Goal: Task Accomplishment & Management: Use online tool/utility

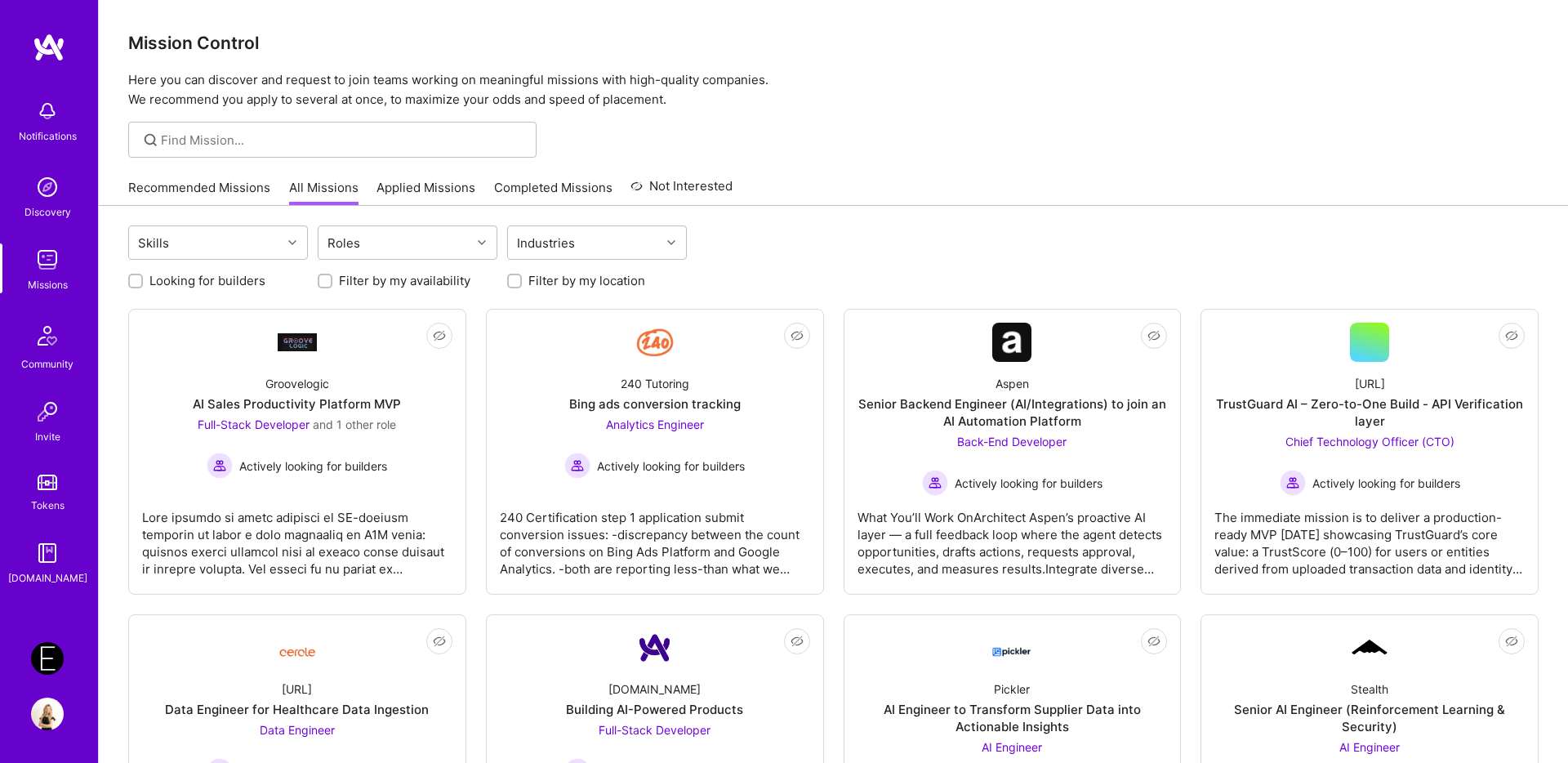
click at [409, 188] on link "Applied Missions" at bounding box center [426, 192] width 99 height 27
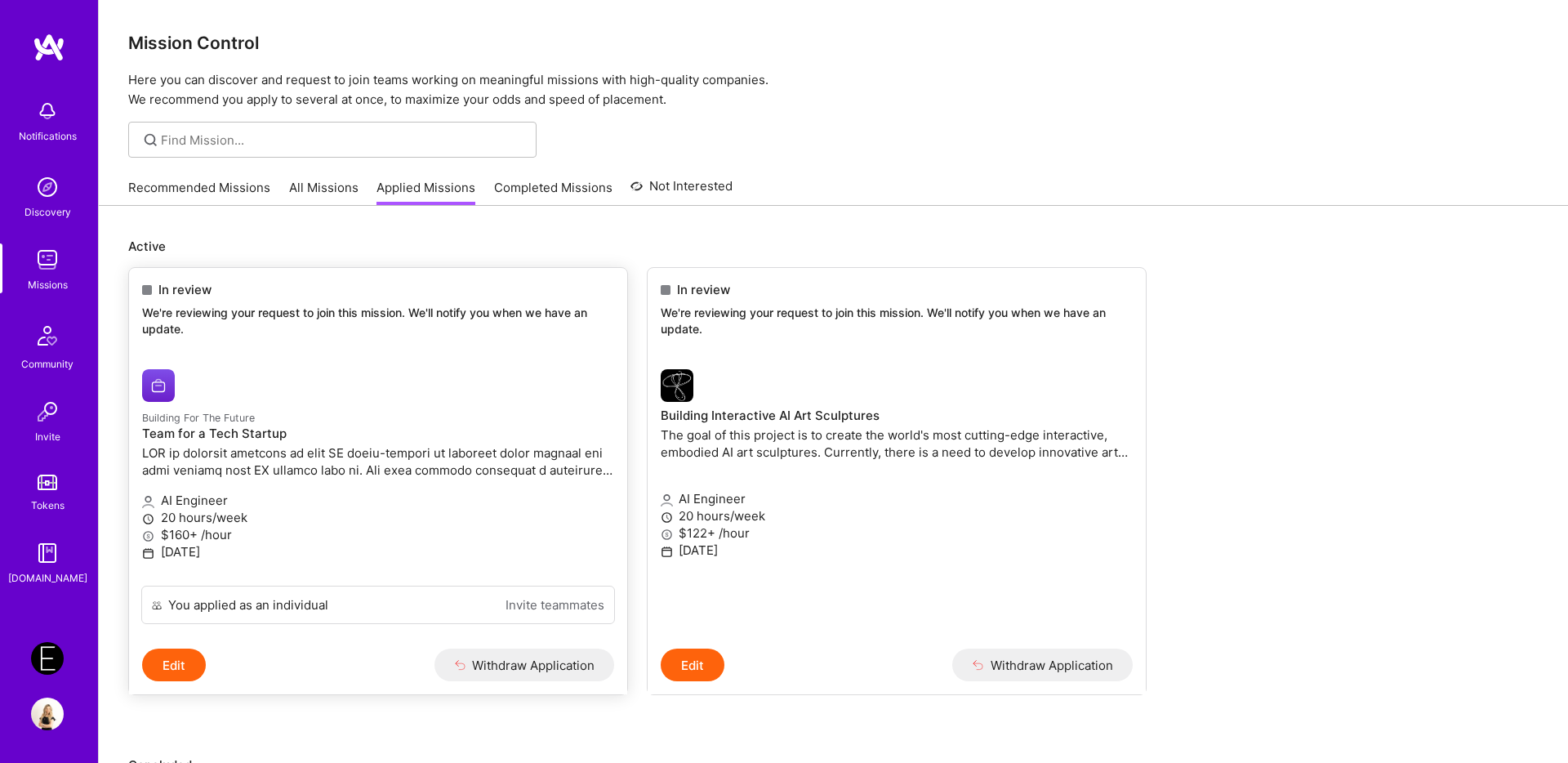
click at [183, 314] on p "We're reviewing your request to join this mission. We'll notify you when we hav…" at bounding box center [378, 321] width 472 height 32
click at [687, 410] on h4 "Building Interactive AI Art Sculptures" at bounding box center [896, 416] width 472 height 15
click at [245, 432] on h4 "Team for a Tech Startup" at bounding box center [378, 434] width 472 height 15
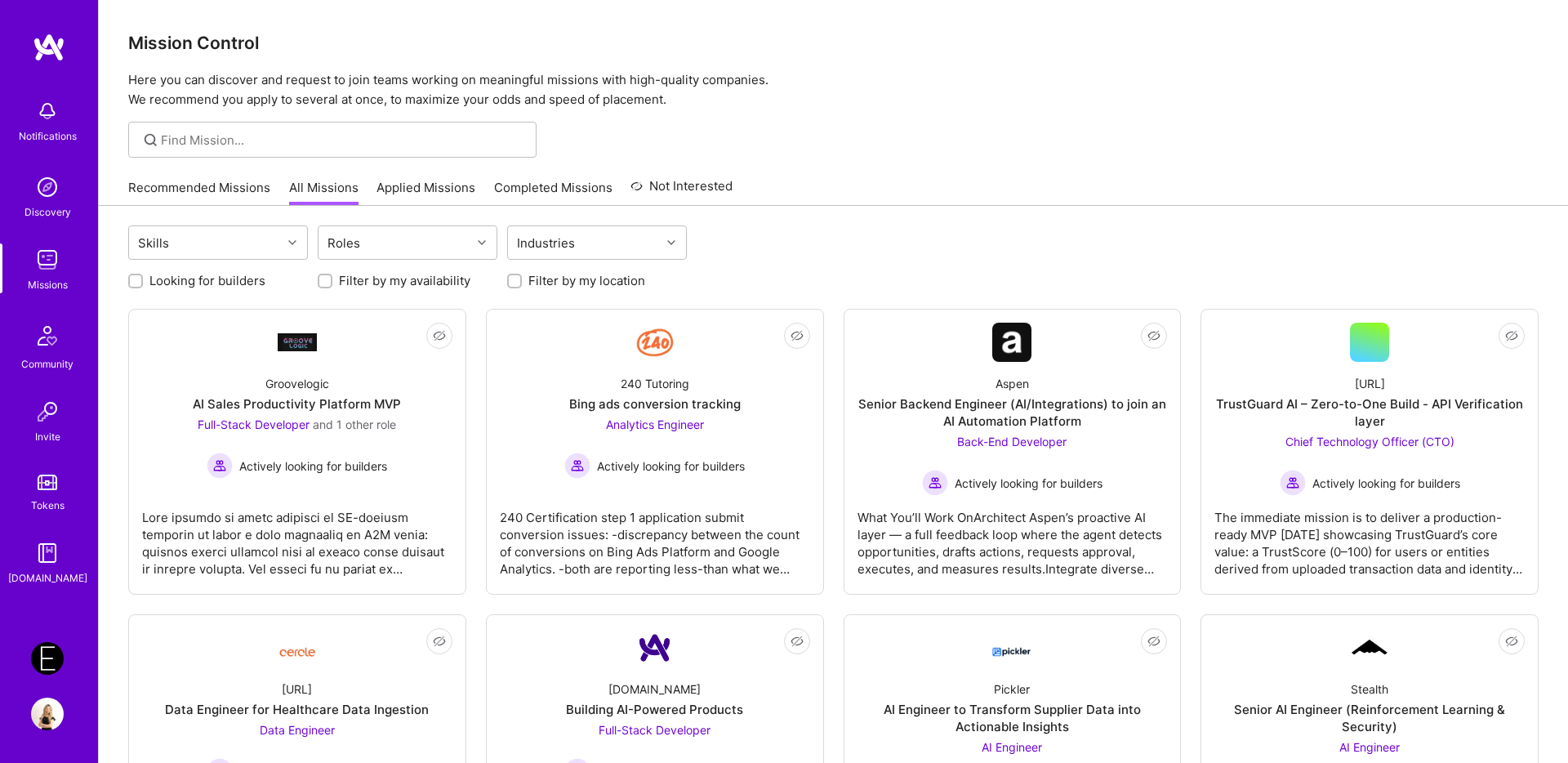
click at [41, 647] on img at bounding box center [48, 659] width 33 height 33
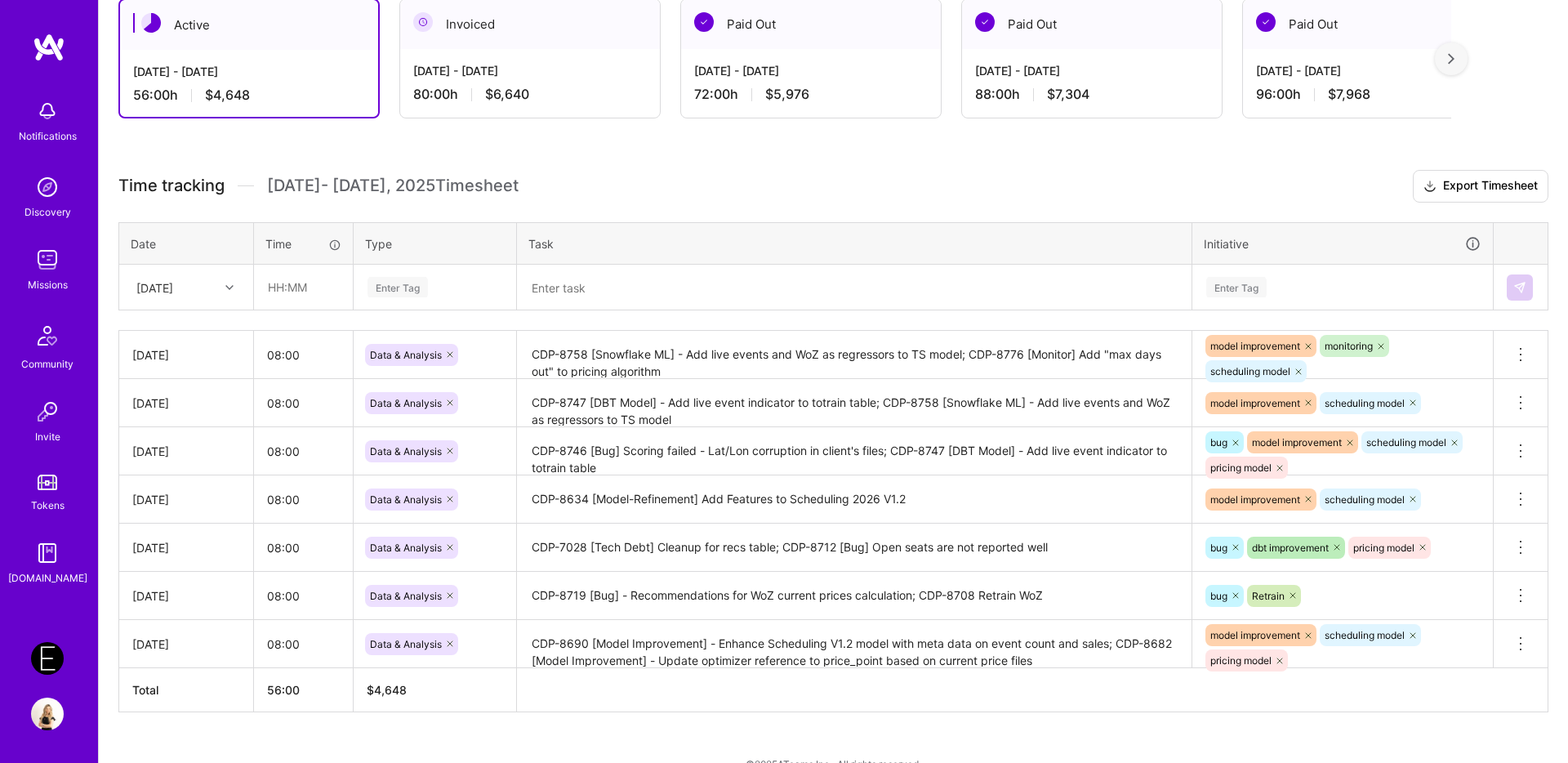
scroll to position [331, 0]
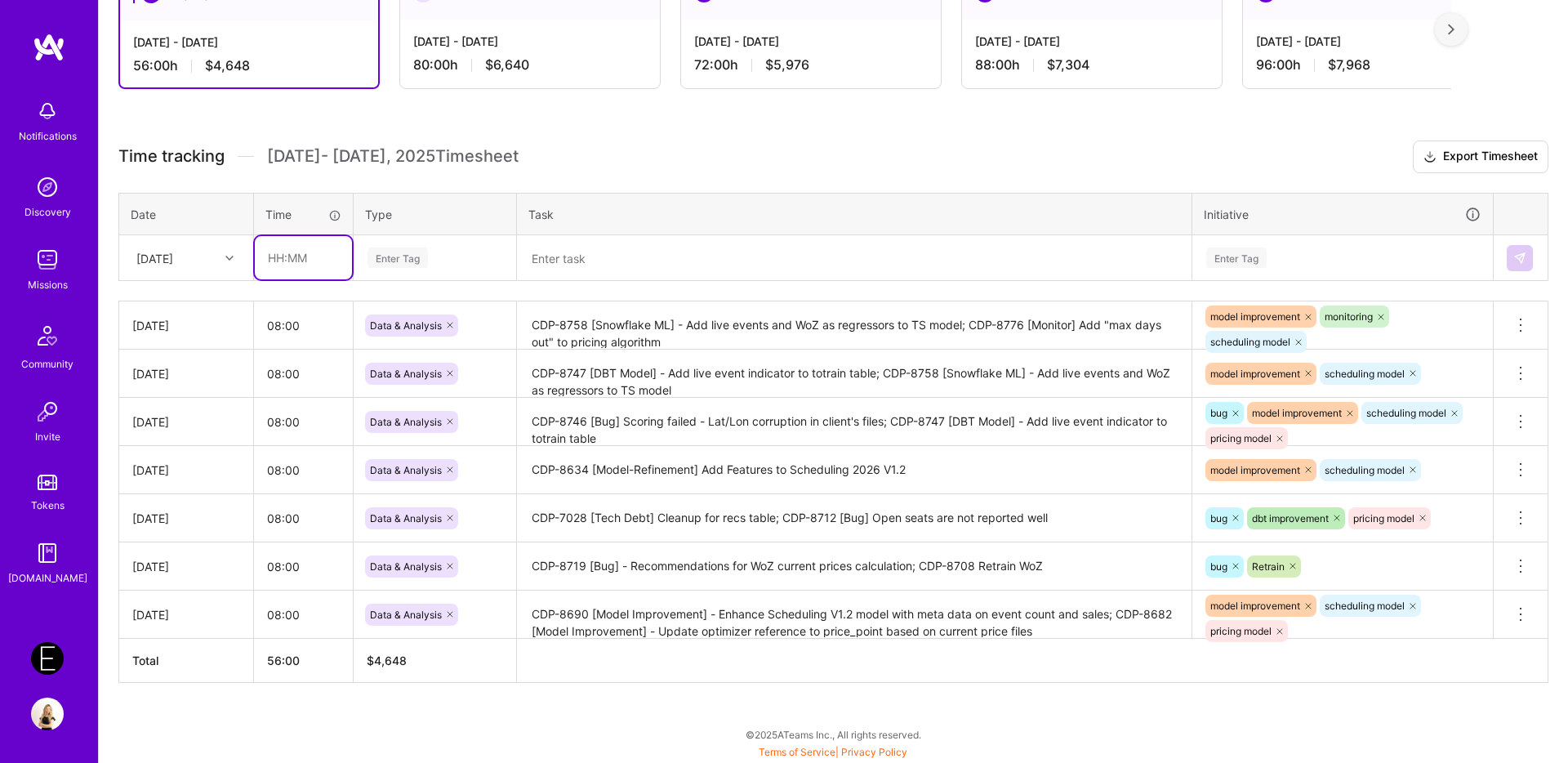
click at [288, 253] on input "text" at bounding box center [303, 258] width 97 height 43
type input "08:00"
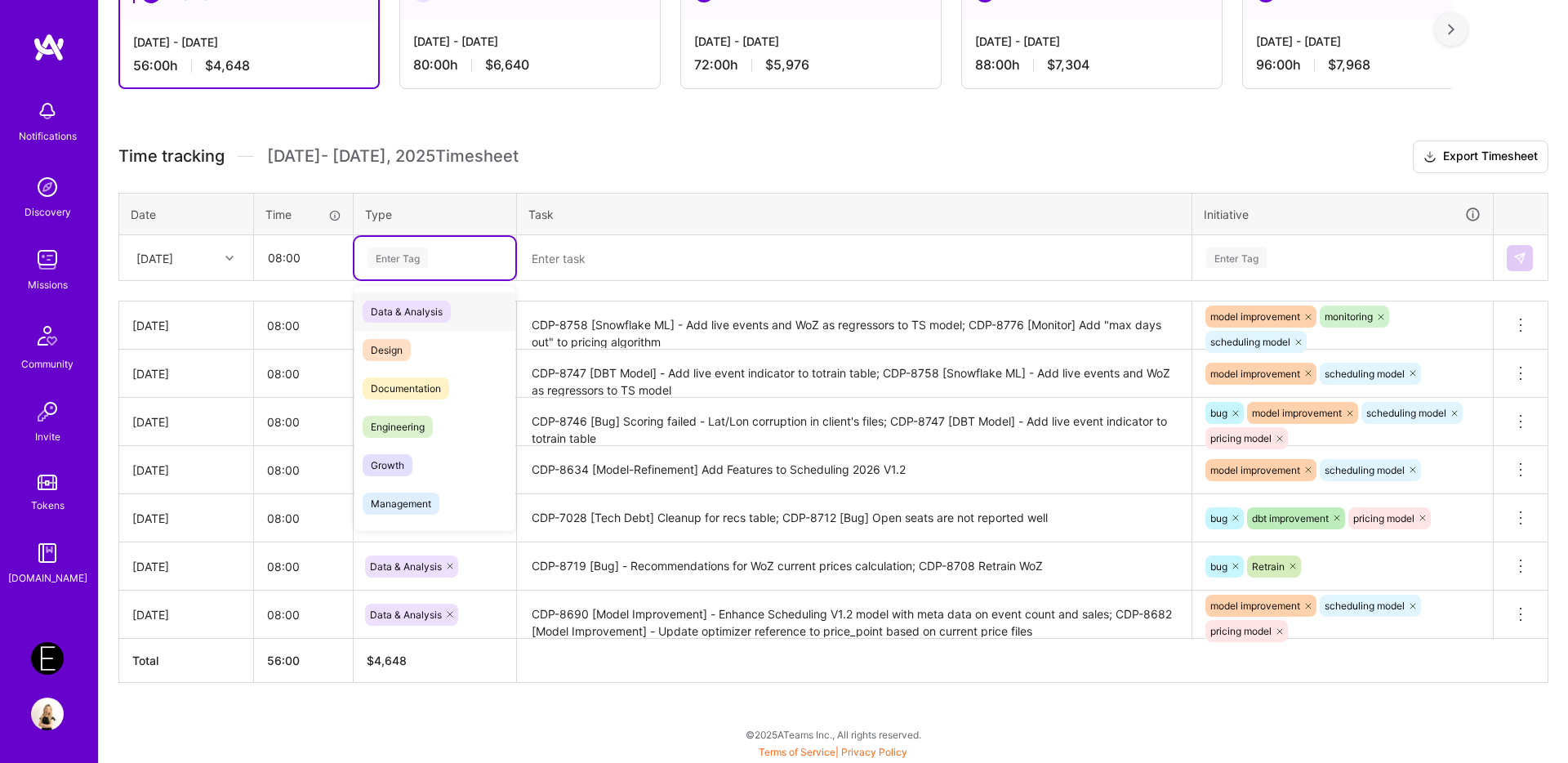
click at [386, 253] on div "Enter Tag" at bounding box center [397, 257] width 60 height 26
click at [398, 312] on span "Data & Analysis" at bounding box center [406, 312] width 88 height 22
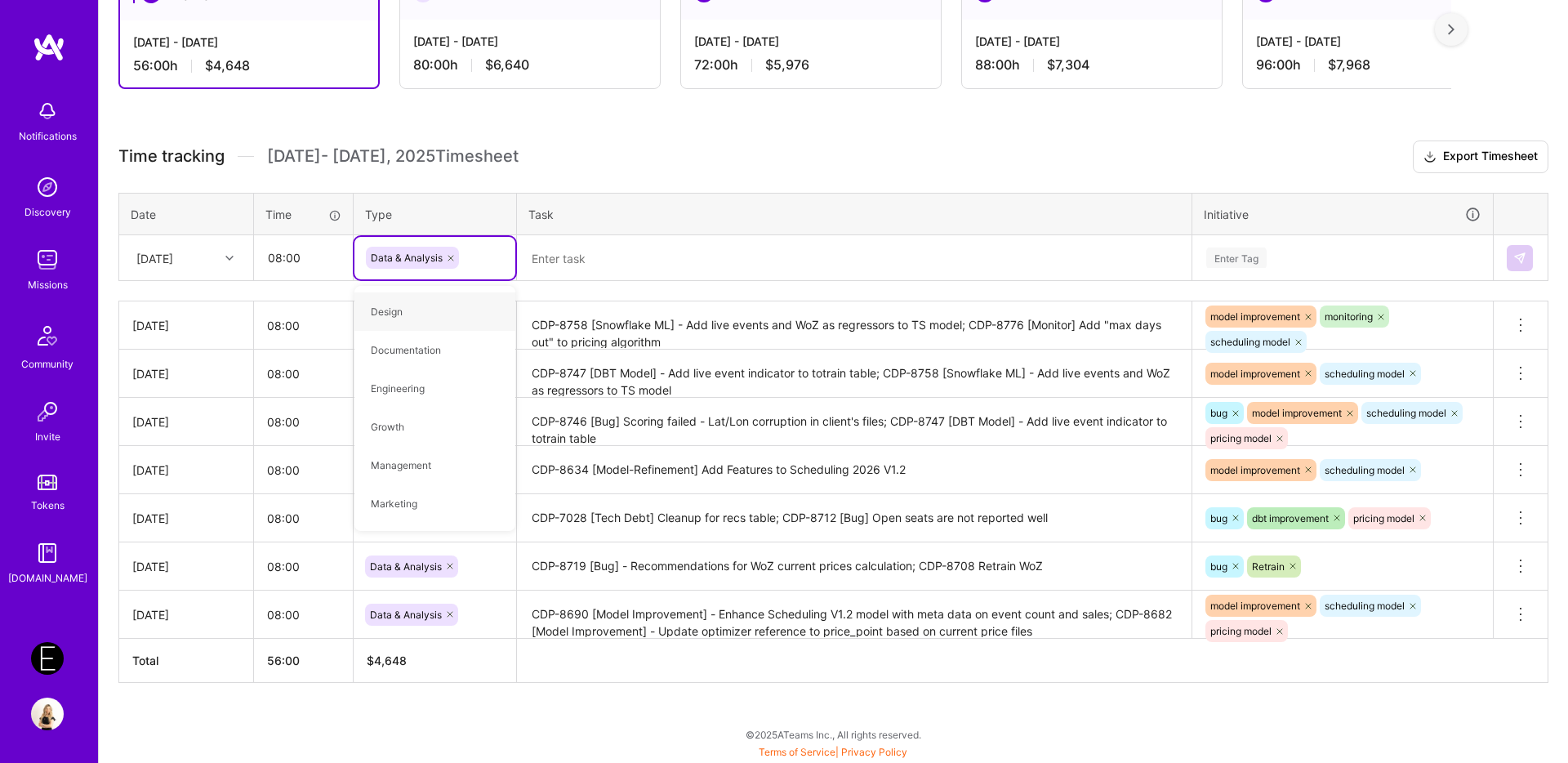
click at [552, 270] on textarea at bounding box center [854, 258] width 671 height 42
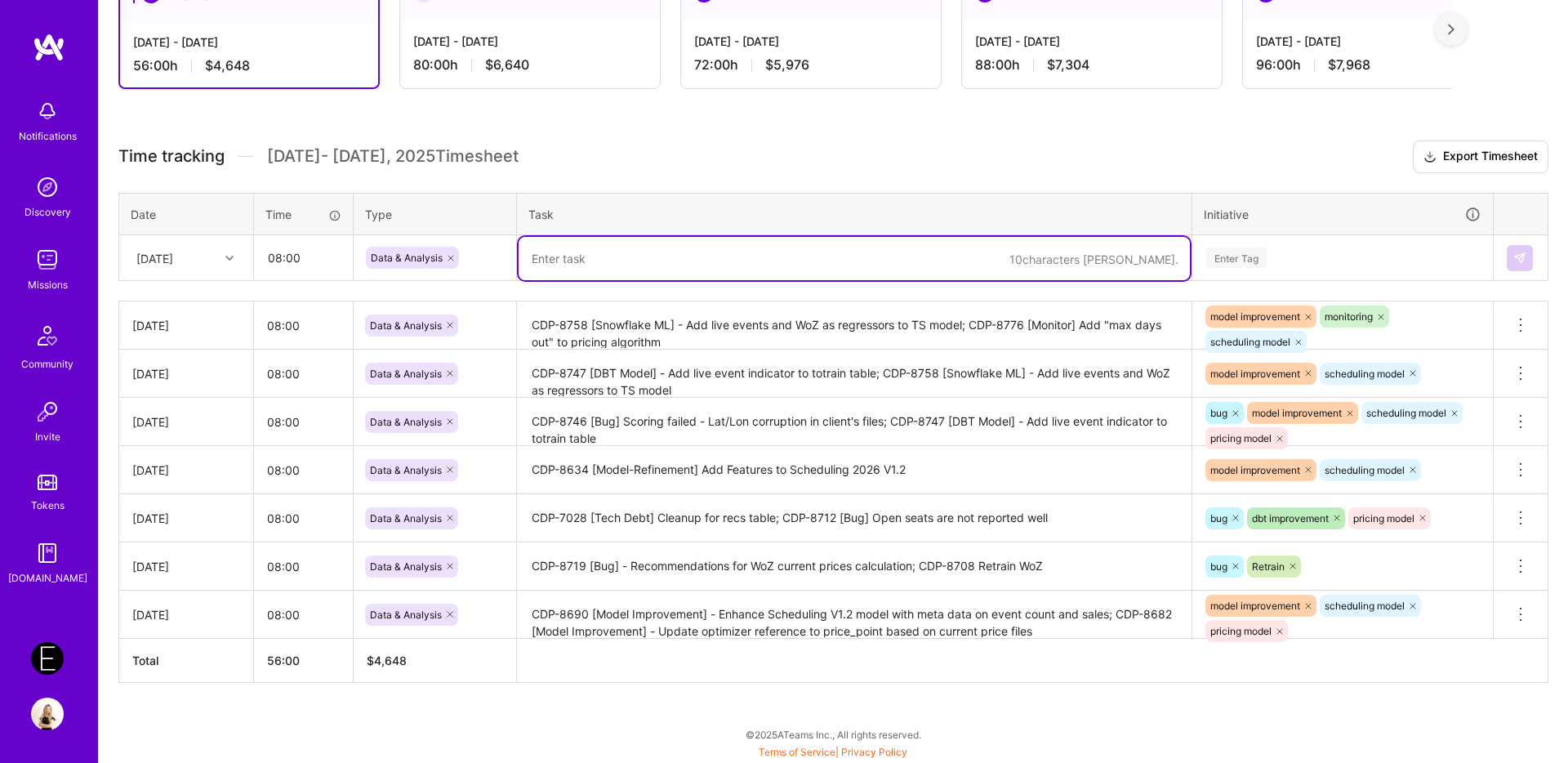
paste textarea "CDP-8748"
paste textarea "[Analysis] - Add historical performance report"
type textarea "CDP-8748 [Analysis] - Add historical performance report"
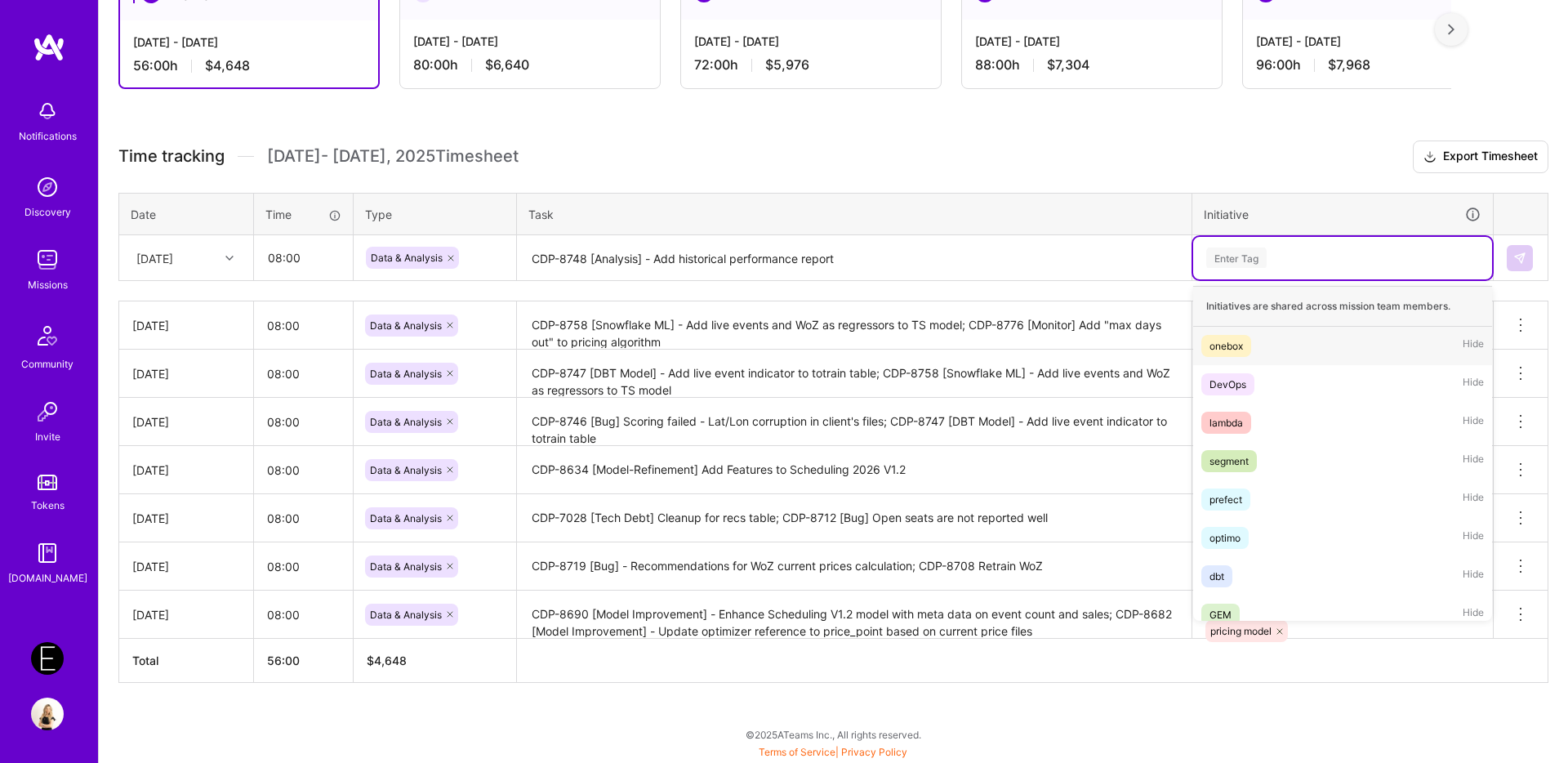
click at [1240, 262] on div "Enter Tag" at bounding box center [1236, 257] width 60 height 26
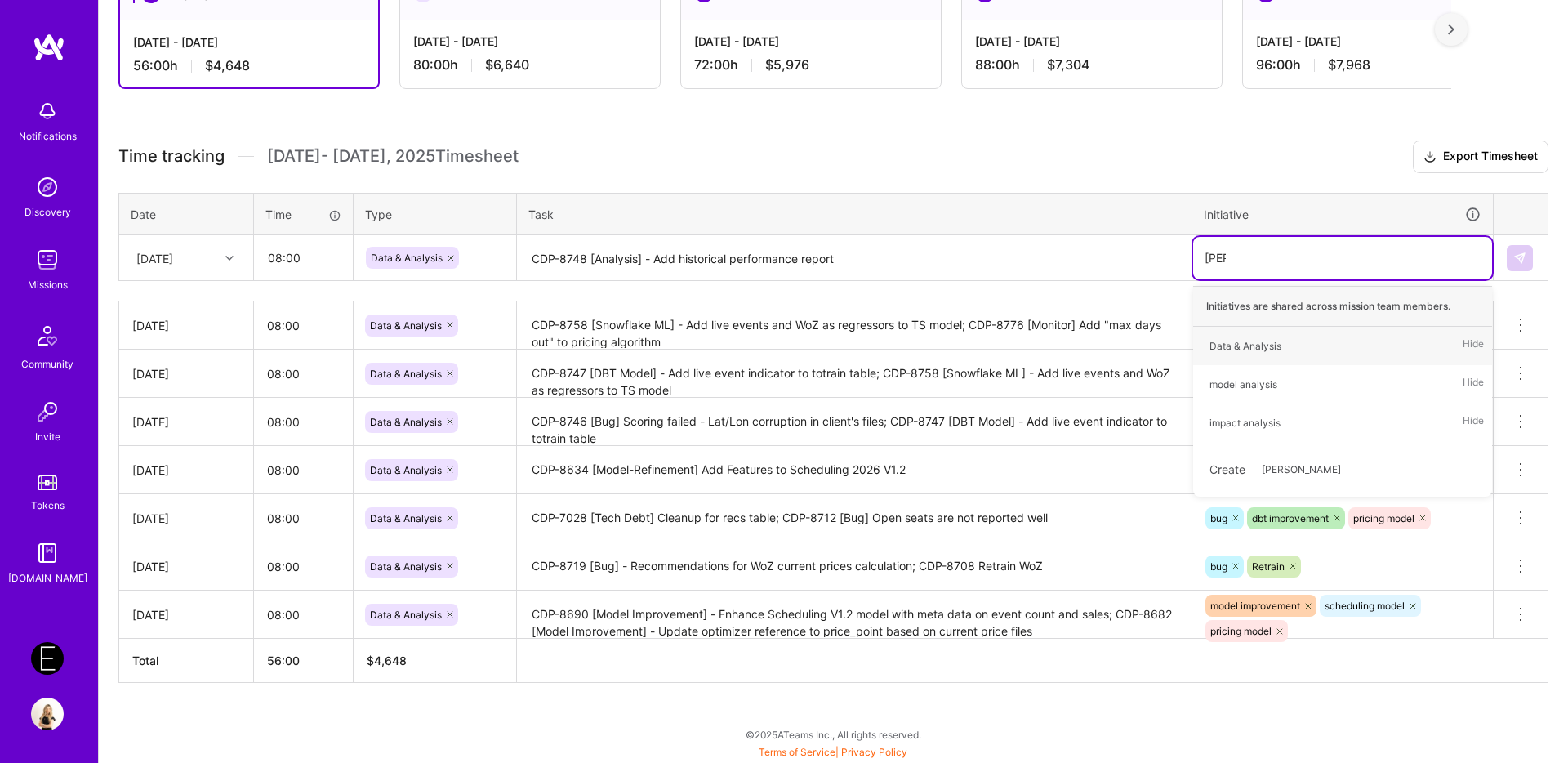
type input "anal"
click at [1246, 345] on div "Data & Analysis" at bounding box center [1245, 346] width 72 height 17
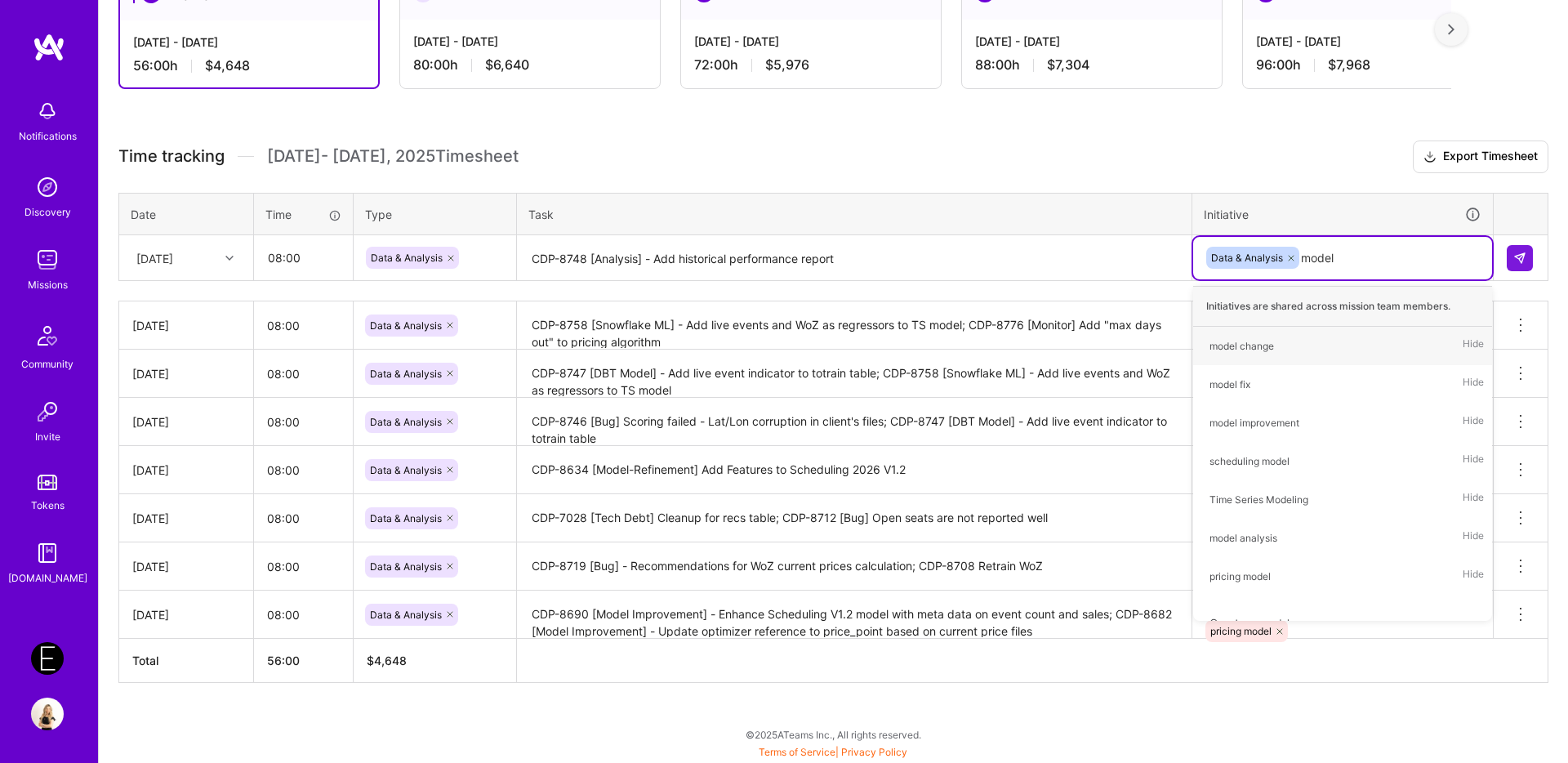
type input "model a"
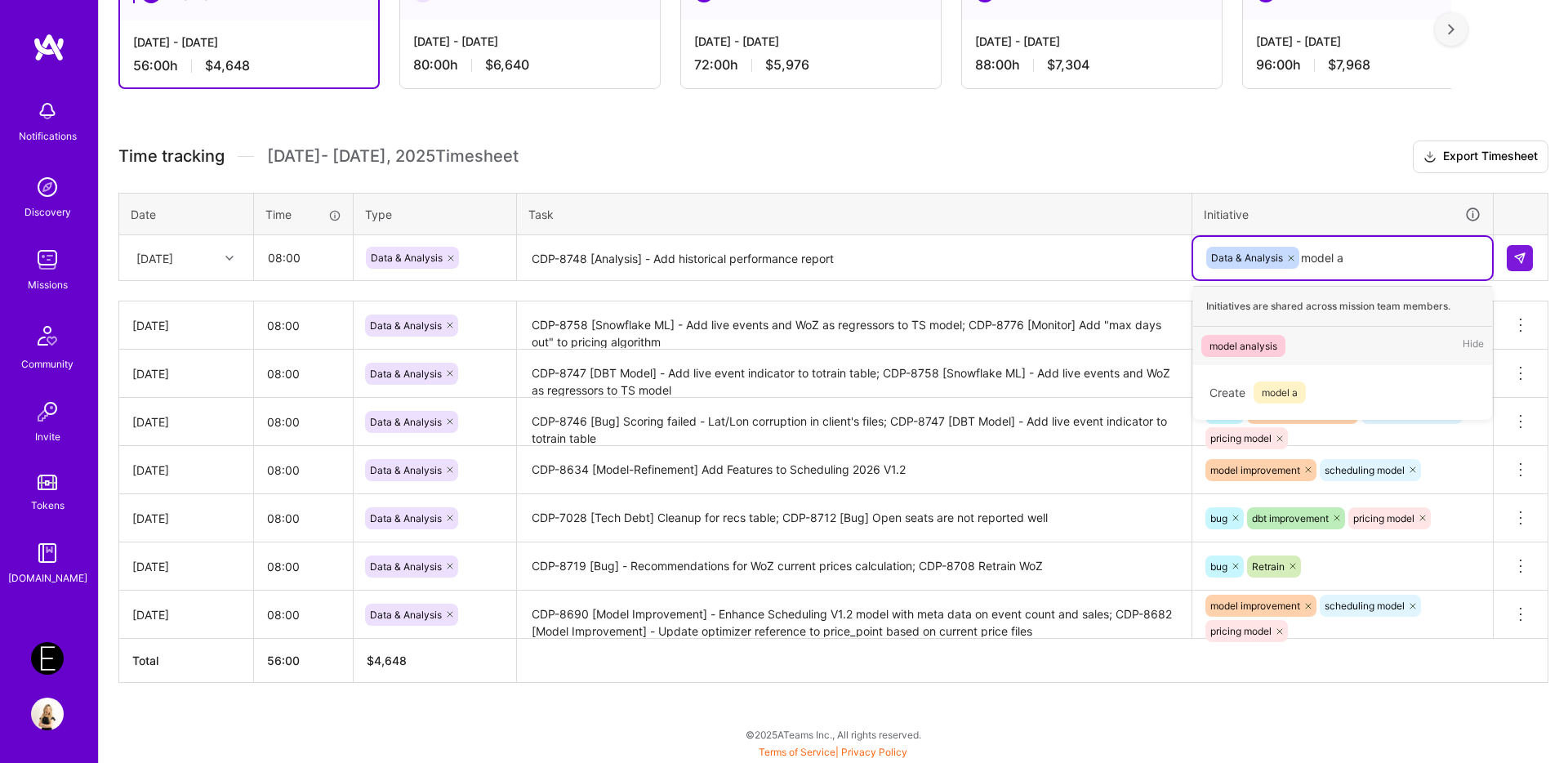
click at [1252, 347] on div "model analysis" at bounding box center [1243, 346] width 68 height 17
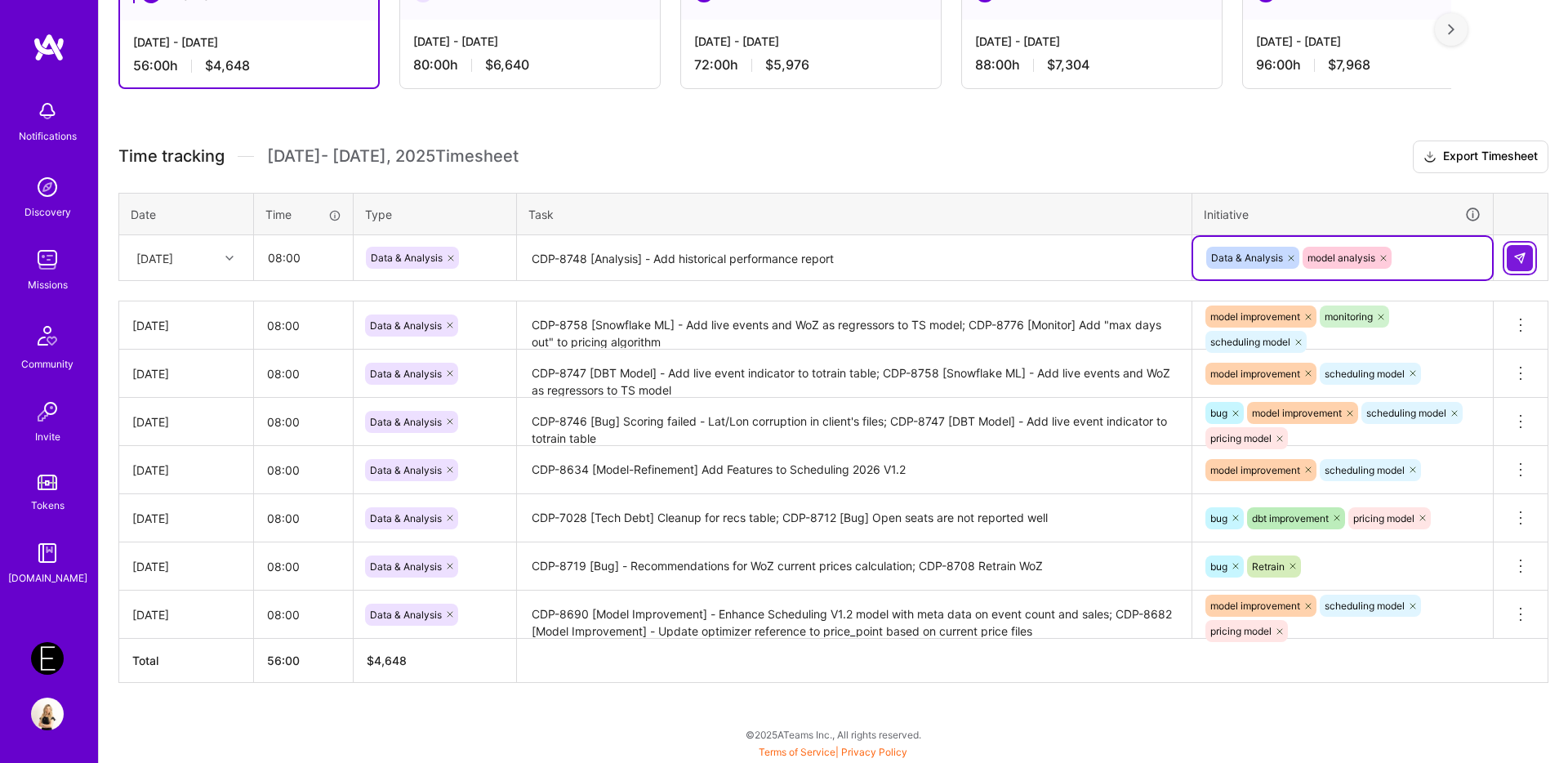
click at [1516, 264] on img at bounding box center [1519, 258] width 13 height 13
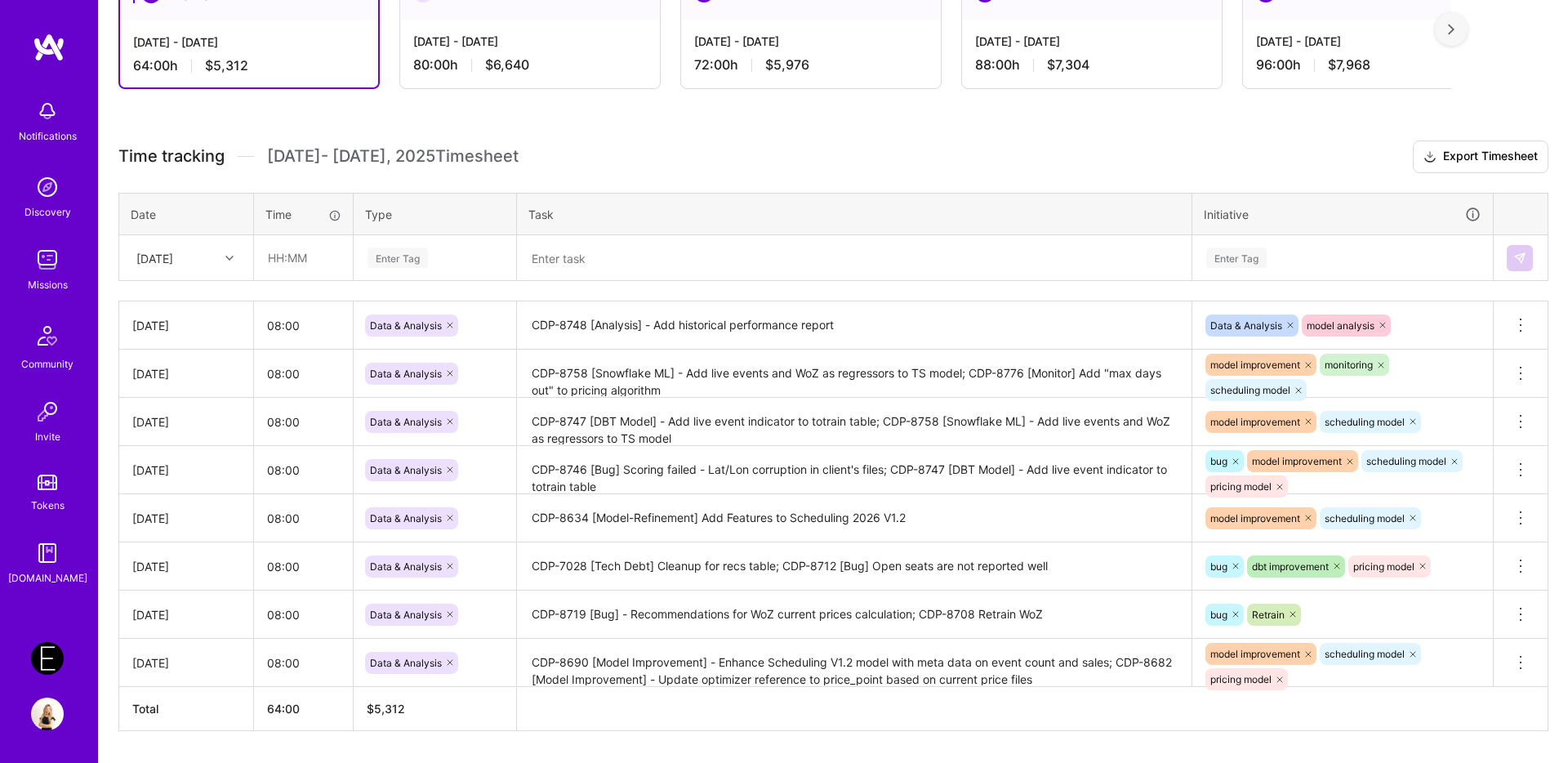
click at [46, 274] on img at bounding box center [48, 260] width 33 height 33
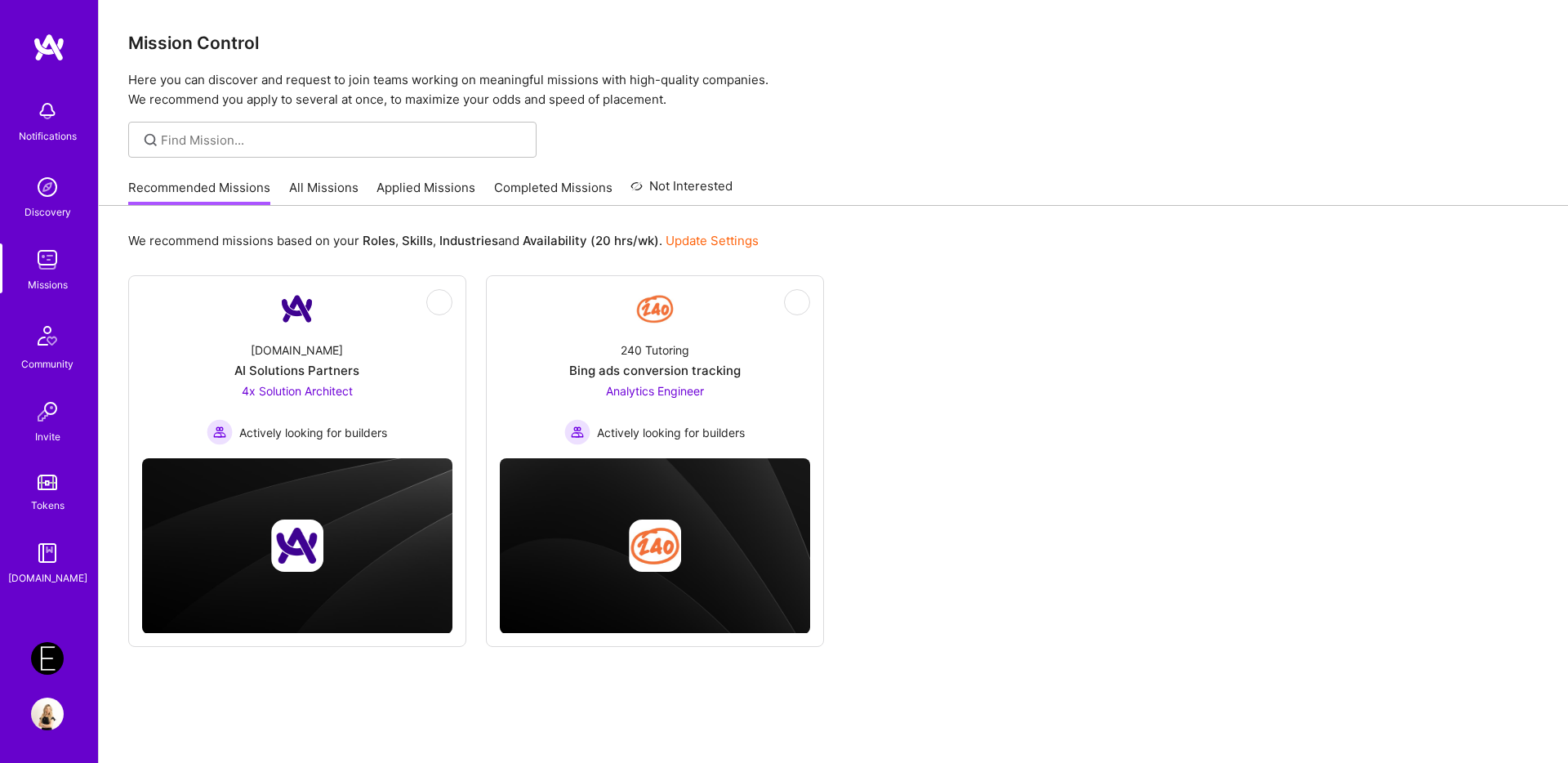
click at [426, 188] on link "Applied Missions" at bounding box center [426, 192] width 99 height 27
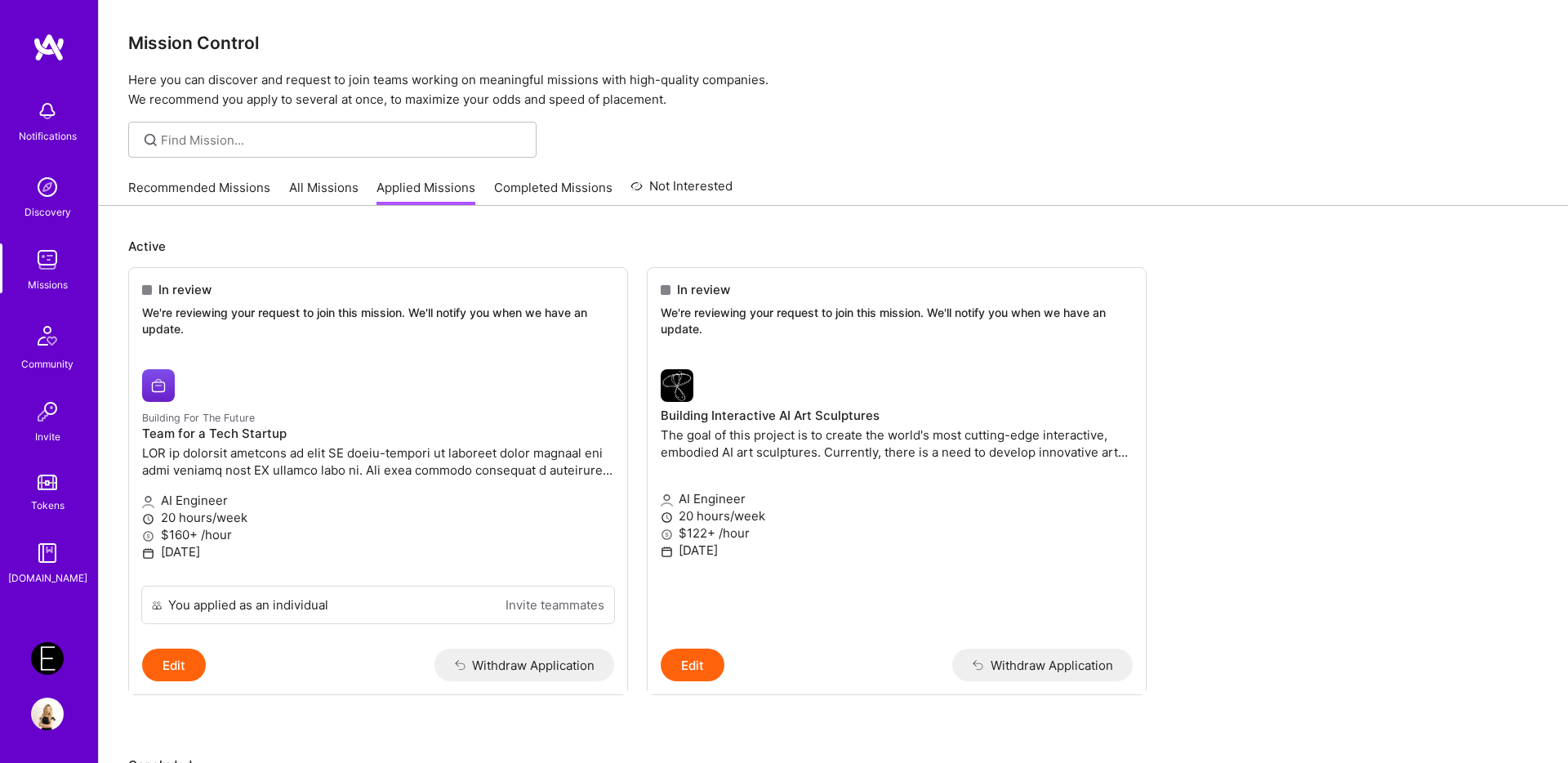
click at [46, 652] on img at bounding box center [48, 659] width 33 height 33
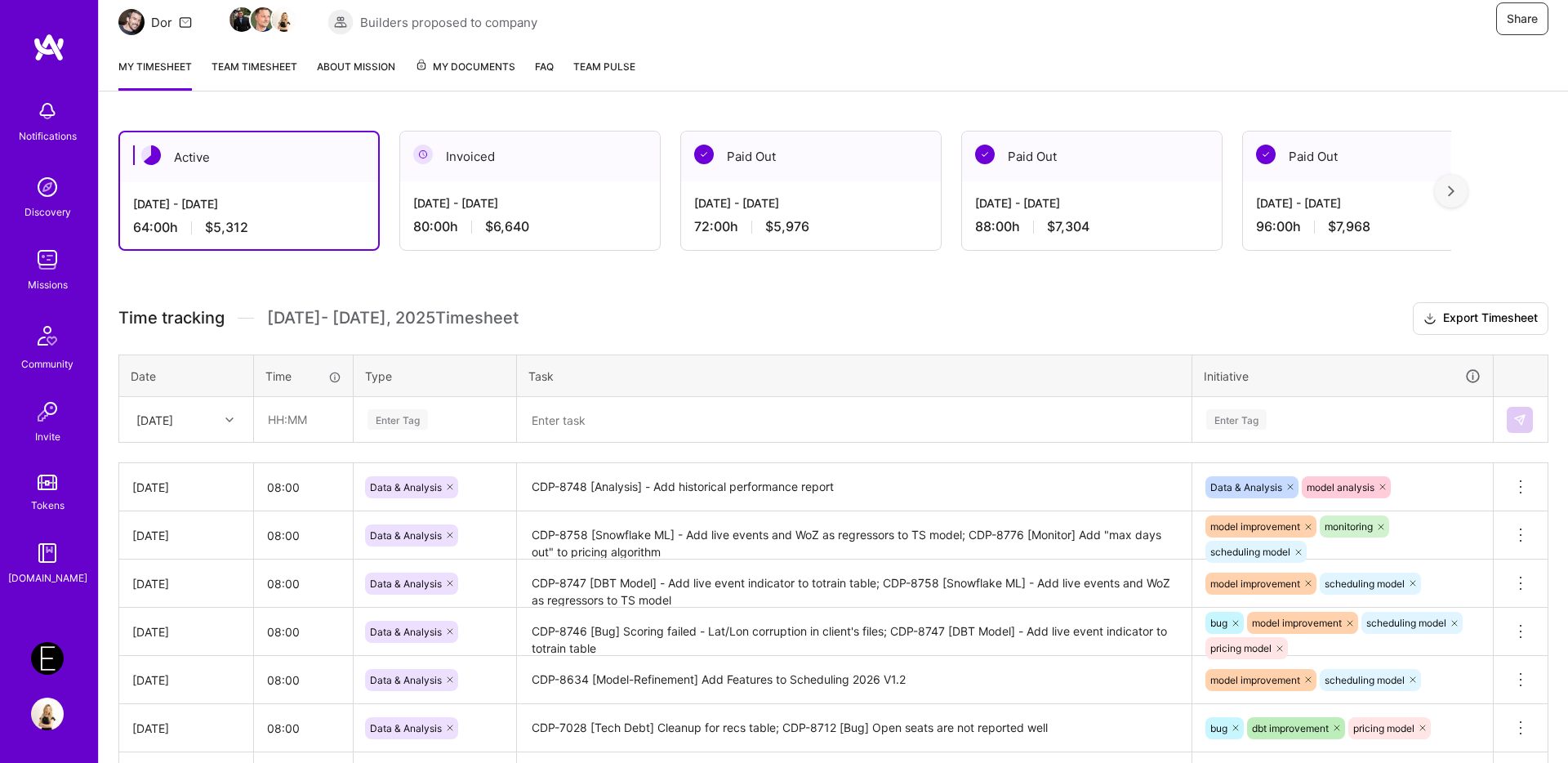
scroll to position [380, 0]
